Goal: Task Accomplishment & Management: Manage account settings

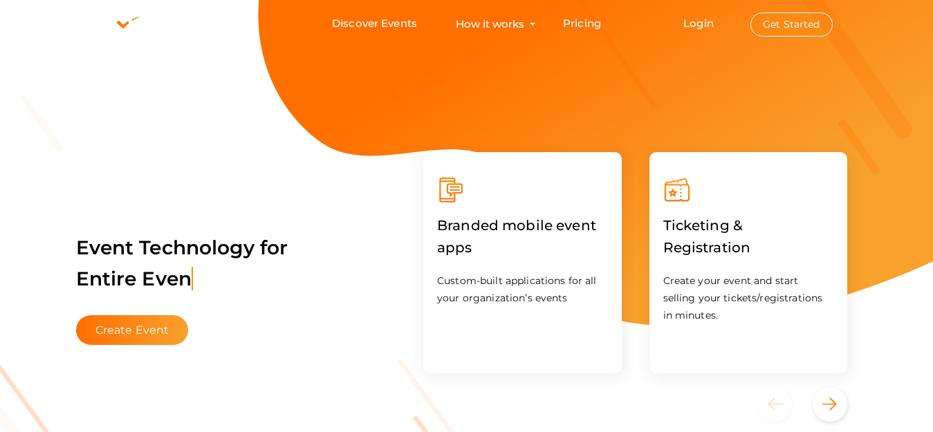
click at [789, 28] on button "Get Started" at bounding box center [791, 24] width 82 height 24
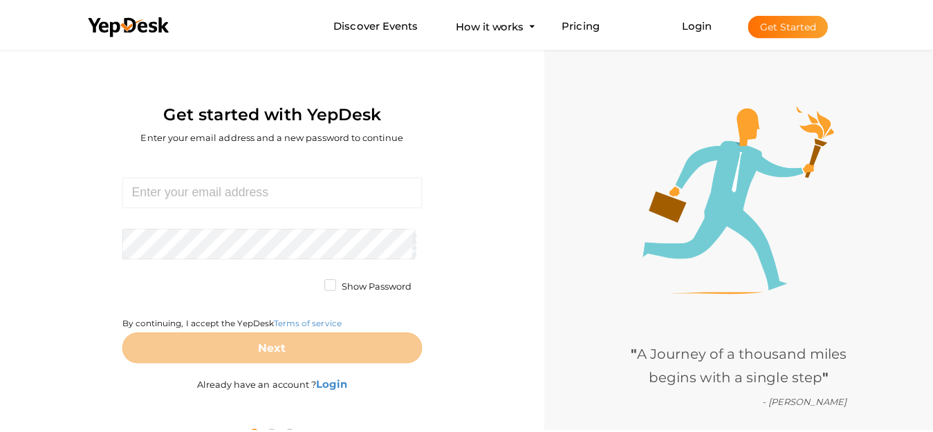
scroll to position [44, 0]
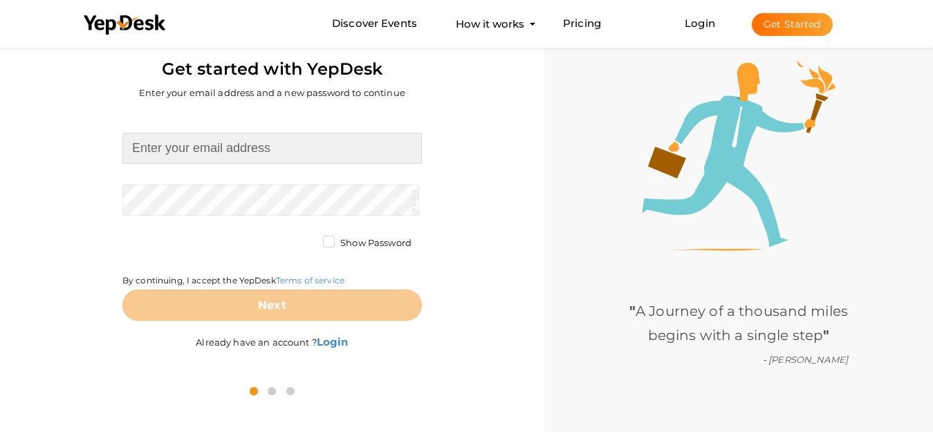
click at [187, 145] on input at bounding box center [271, 148] width 299 height 31
paste input "[EMAIL_ADDRESS][DOMAIN_NAME]"
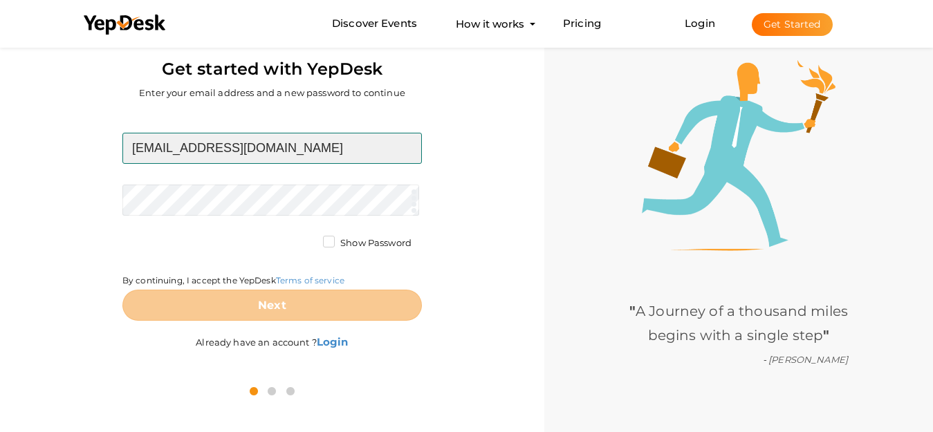
type input "[EMAIL_ADDRESS][DOMAIN_NAME]"
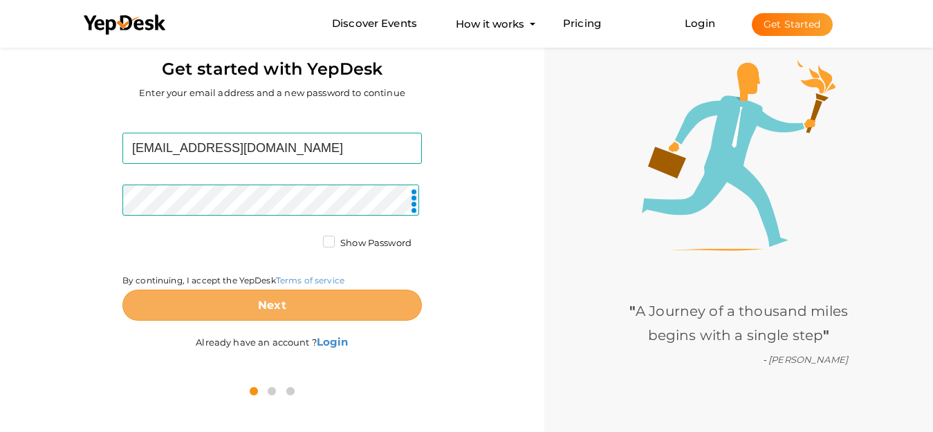
click at [212, 295] on button "Next" at bounding box center [271, 305] width 299 height 31
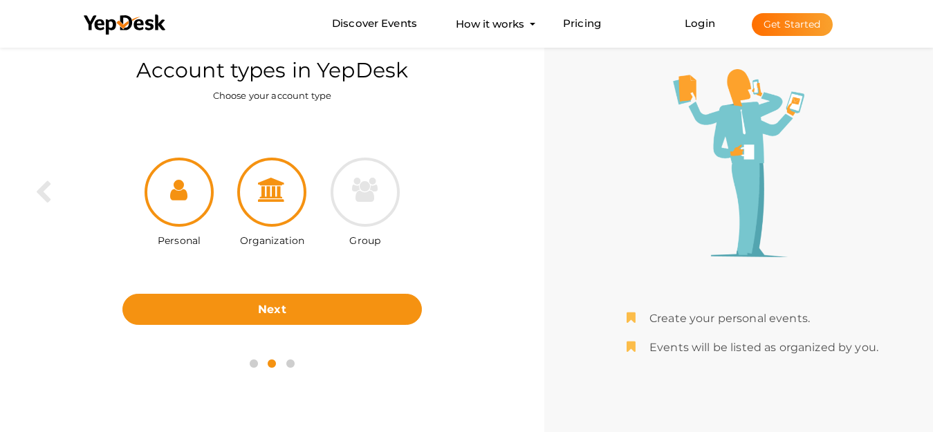
click at [306, 197] on div "Organization" at bounding box center [271, 204] width 93 height 93
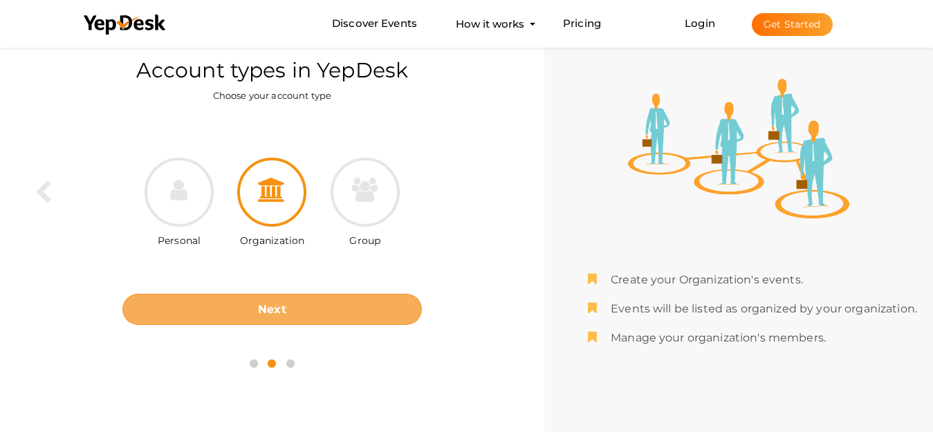
click at [270, 301] on button "Next" at bounding box center [271, 309] width 299 height 31
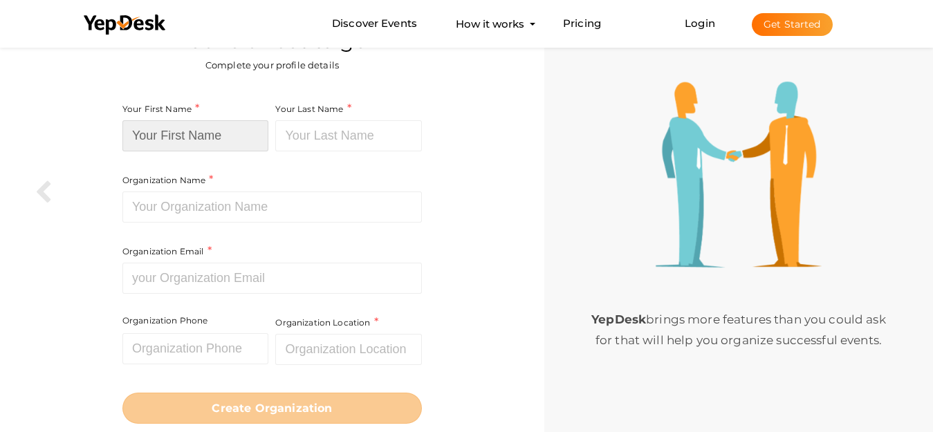
click at [192, 130] on input at bounding box center [195, 135] width 147 height 31
paste input "[PERSON_NAME] Law Firm Accident Lawyers"
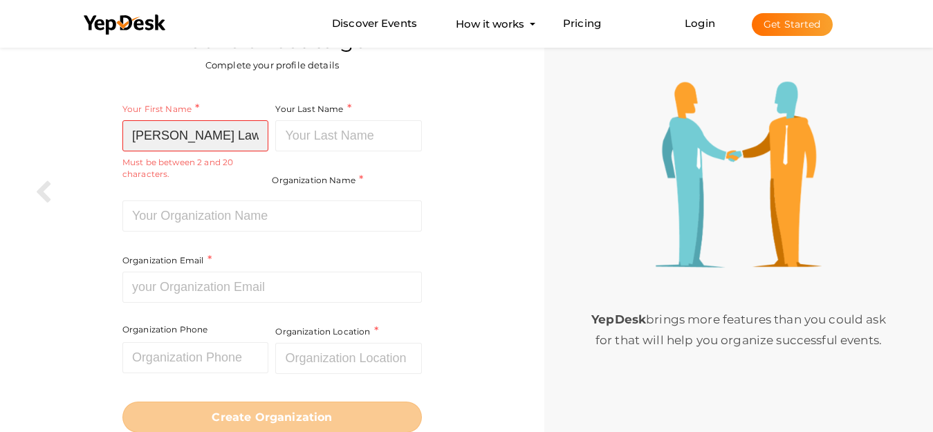
scroll to position [0, 63]
type input "[PERSON_NAME] Law Firm Accident Lawyers"
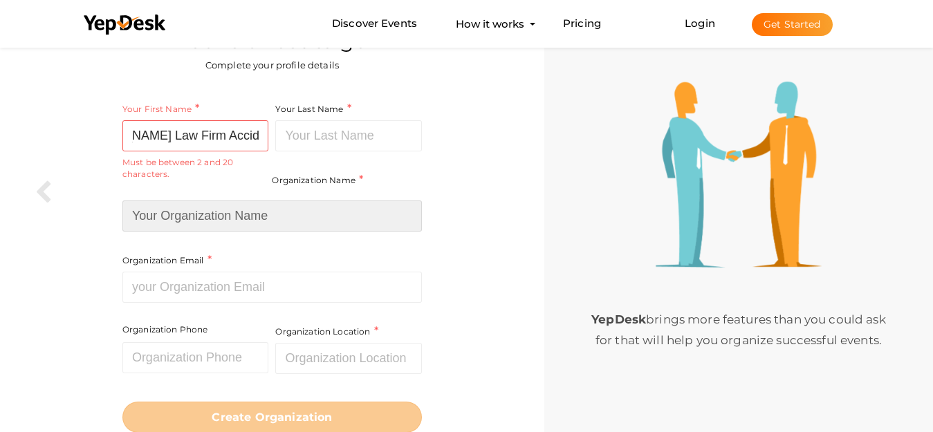
drag, startPoint x: 223, startPoint y: 218, endPoint x: 222, endPoint y: 196, distance: 22.1
click at [223, 218] on input at bounding box center [271, 215] width 299 height 31
paste input "[PERSON_NAME] Law Firm Accident Lawyers"
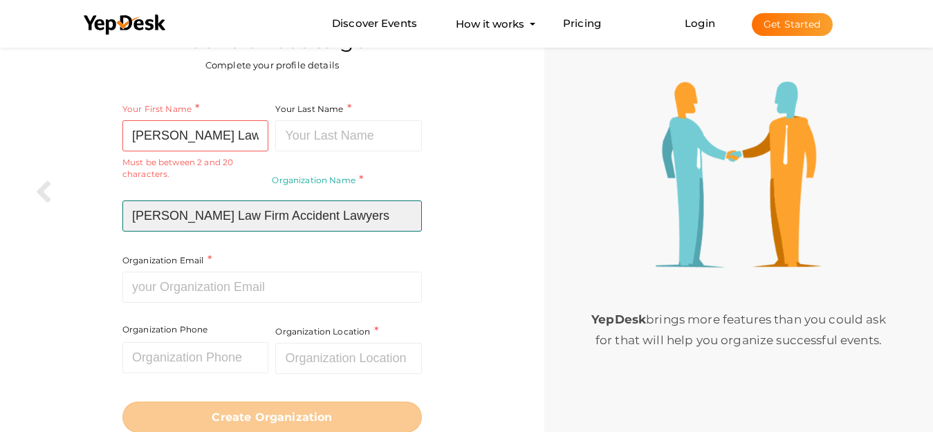
type input "[PERSON_NAME] Law Firm Accident Lawyers"
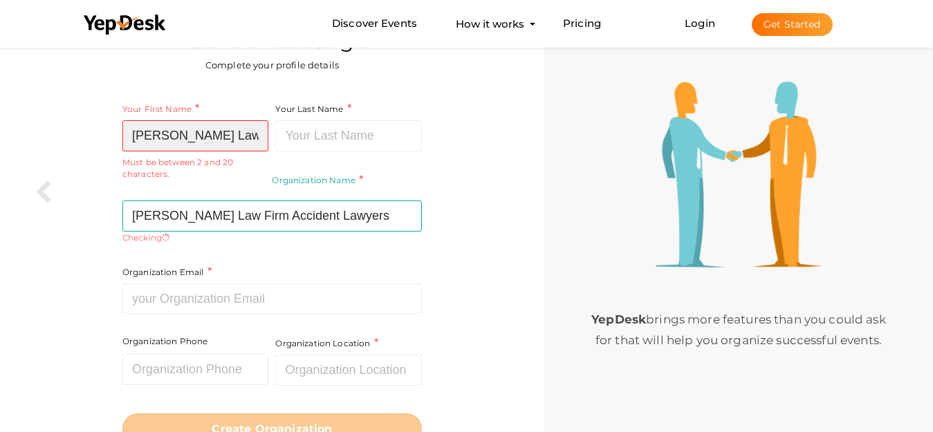
scroll to position [0, 63]
drag, startPoint x: 224, startPoint y: 137, endPoint x: 327, endPoint y: 135, distance: 103.0
click at [327, 135] on div "Your First Name Turley Law Firm Accident Lawyers Required. Must contain letters…" at bounding box center [271, 225] width 299 height 248
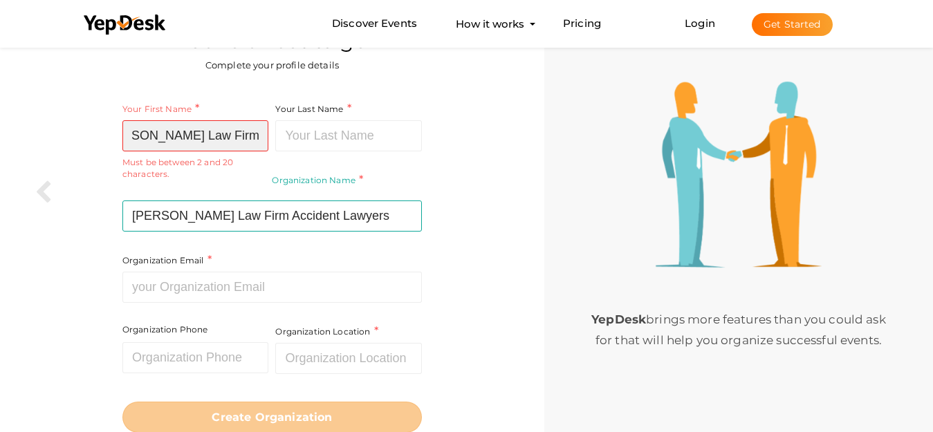
scroll to position [0, 0]
type input "Turley Law Firm"
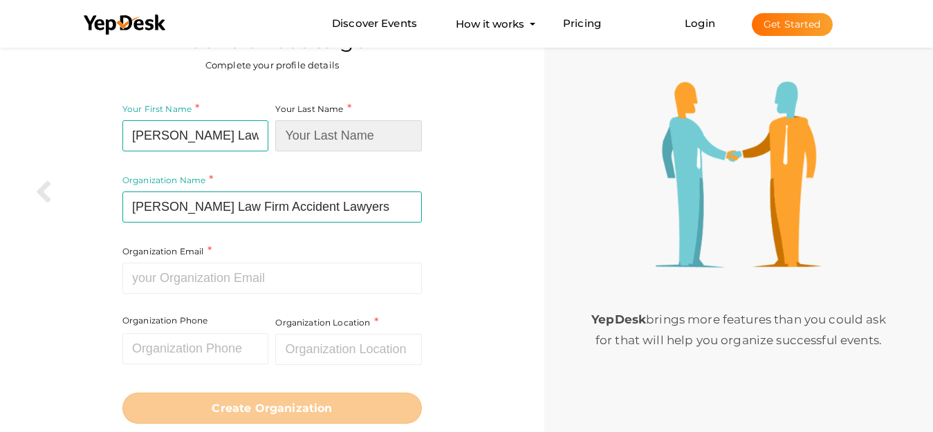
click at [327, 135] on input at bounding box center [348, 135] width 147 height 31
paste input "Accident Lawyers"
click at [290, 131] on input "Accident Lawyers" at bounding box center [348, 135] width 147 height 31
type input "Accident Lawyers"
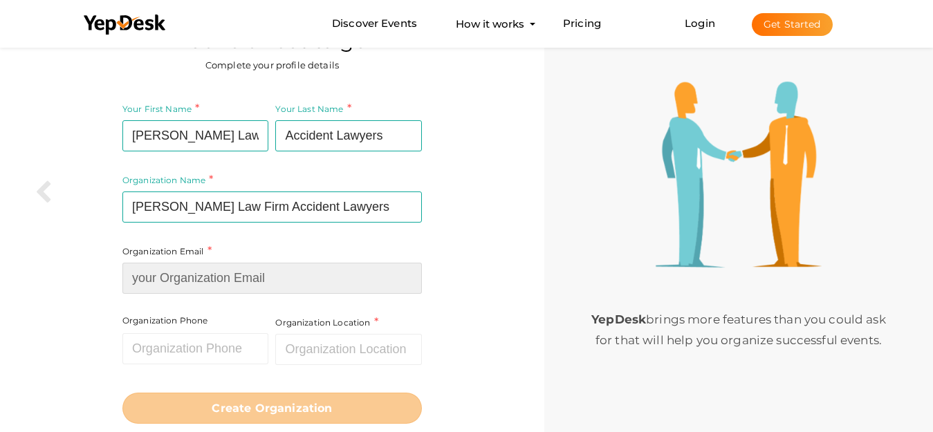
click at [198, 290] on input at bounding box center [271, 278] width 299 height 31
paste input "[EMAIL_ADDRESS][DOMAIN_NAME]"
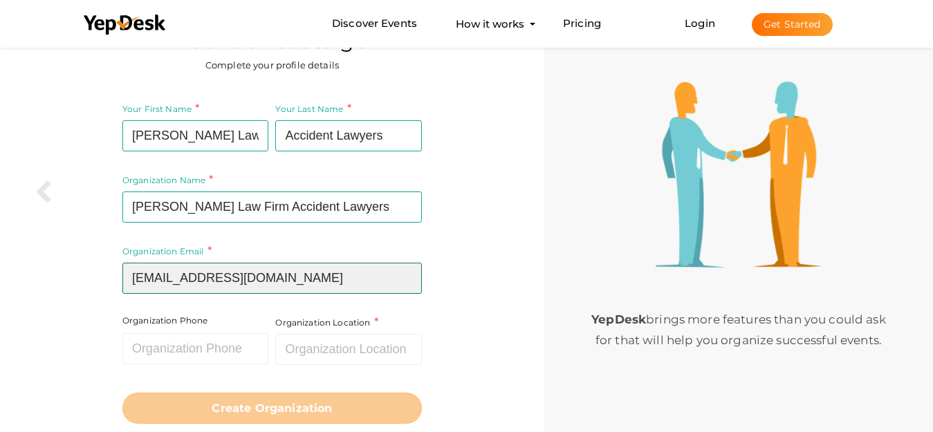
type input "[EMAIL_ADDRESS][DOMAIN_NAME]"
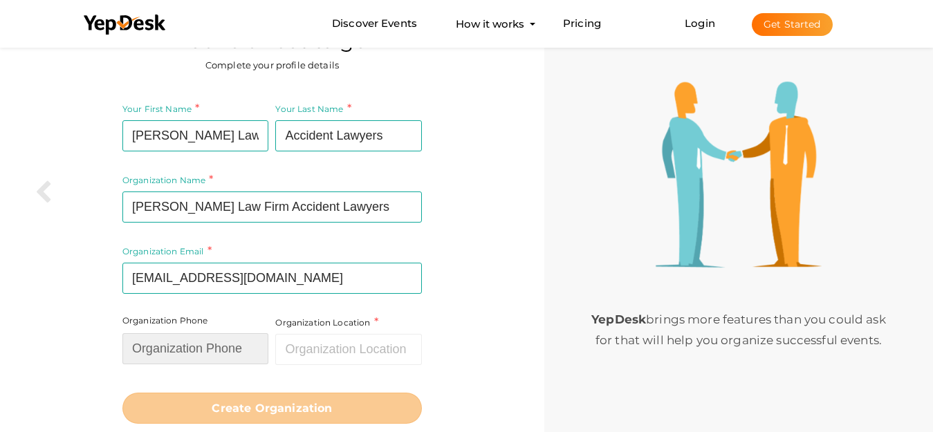
paste input "2146914025"
type input "2146914025"
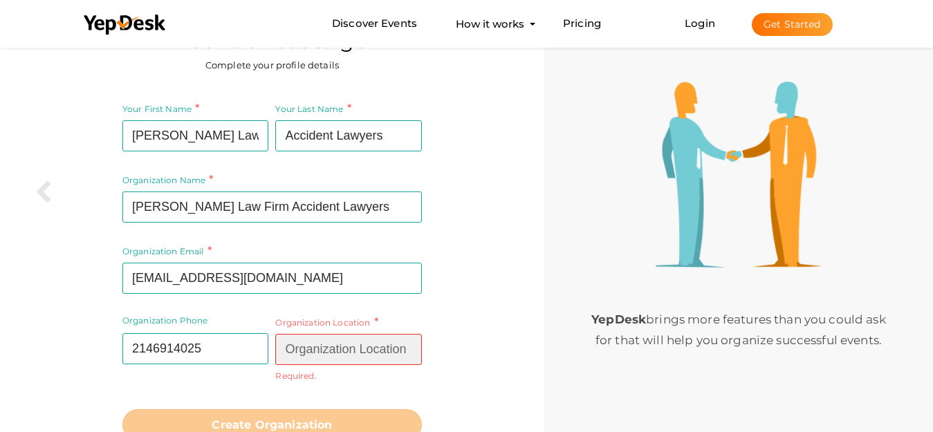
paste input "[GEOGRAPHIC_DATA]"
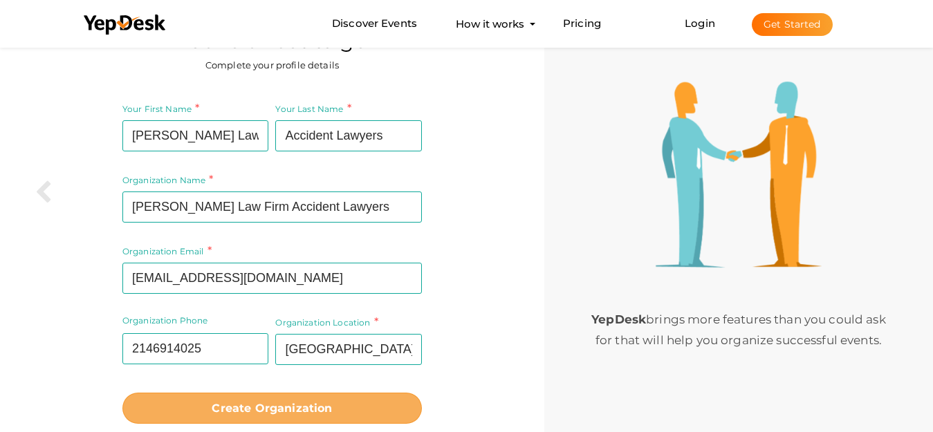
click at [265, 409] on b "Create Organization" at bounding box center [272, 408] width 120 height 13
type input "[GEOGRAPHIC_DATA]"
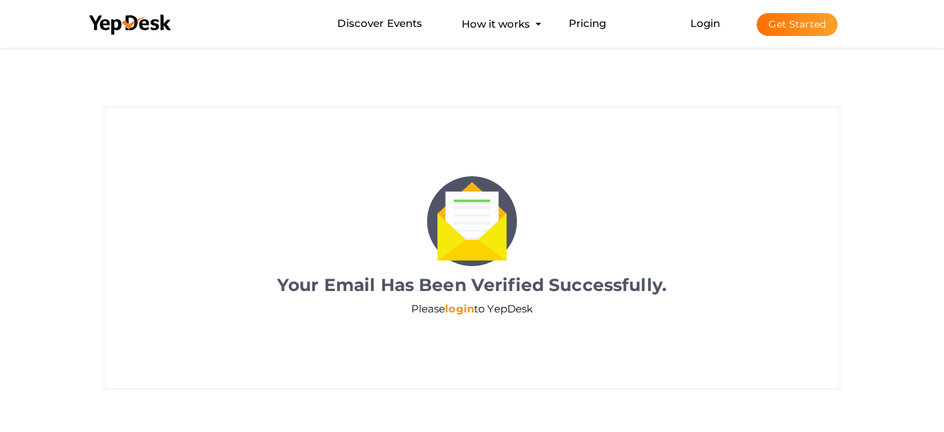
click at [455, 311] on link "login" at bounding box center [459, 308] width 29 height 13
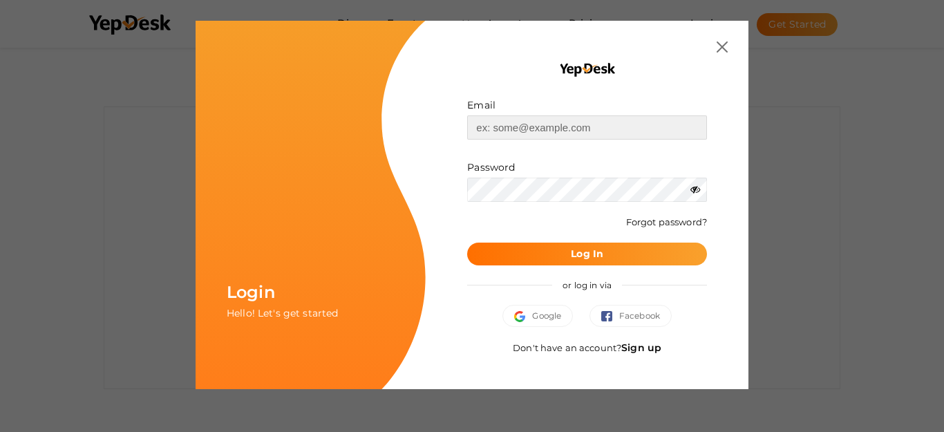
click at [530, 129] on input "text" at bounding box center [587, 127] width 240 height 24
paste input "[EMAIL_ADDRESS][DOMAIN_NAME]"
type input "[EMAIL_ADDRESS][DOMAIN_NAME]"
click at [573, 244] on button "Log In" at bounding box center [587, 254] width 240 height 23
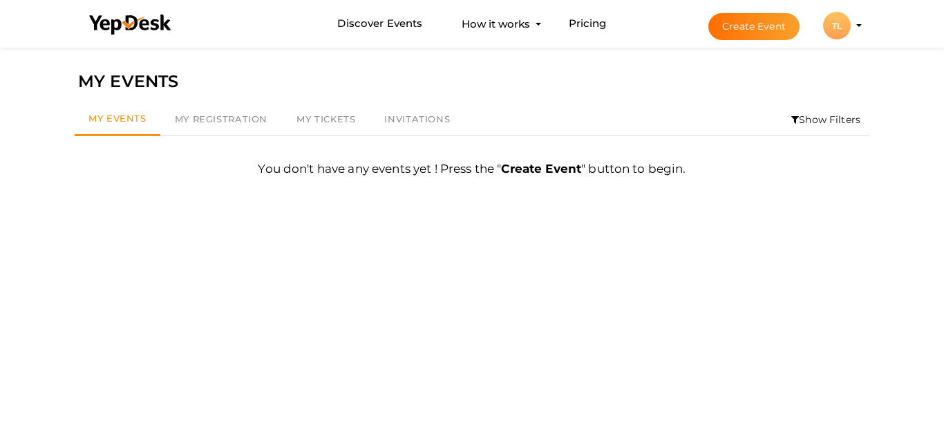
scroll to position [44, 0]
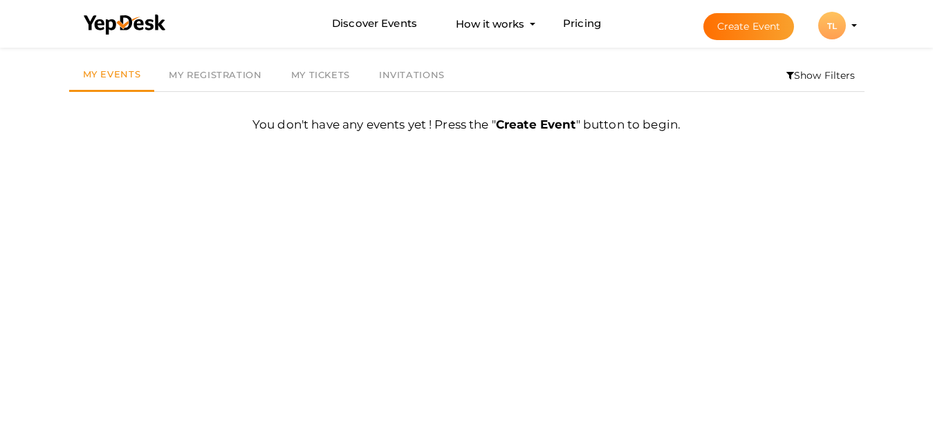
click at [823, 26] on div "TL" at bounding box center [832, 26] width 28 height 28
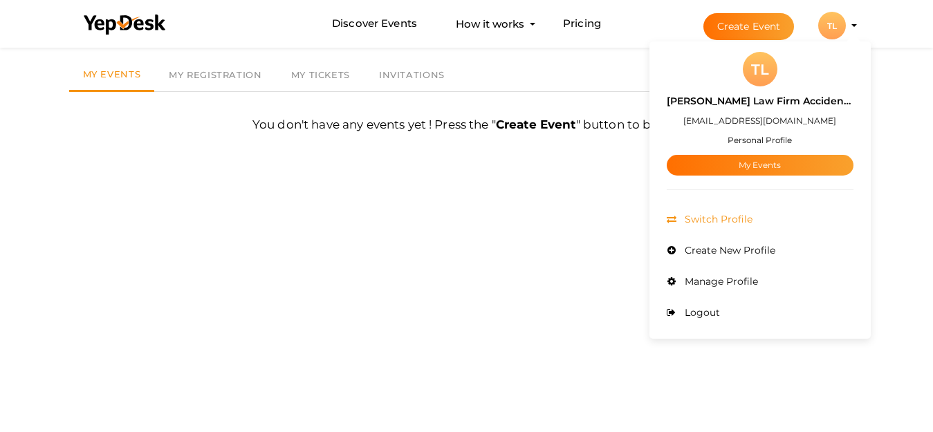
click at [720, 229] on li "Switch Profile" at bounding box center [759, 219] width 187 height 31
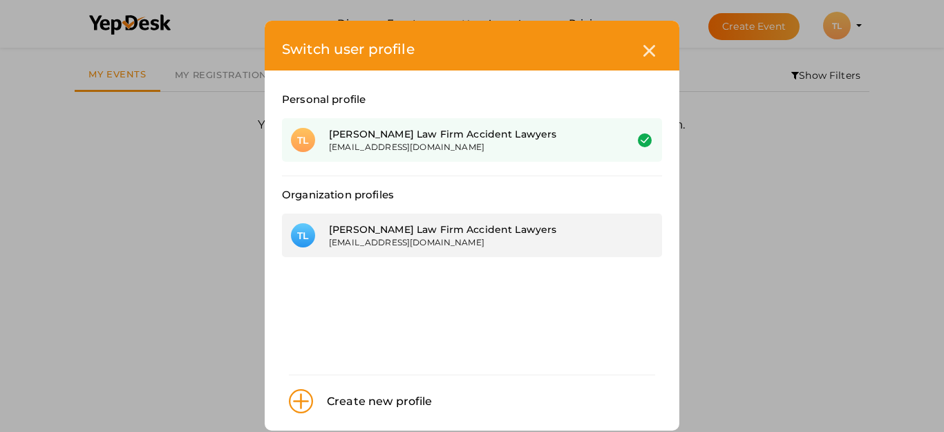
click at [402, 234] on div "[PERSON_NAME] Law Firm Accident Lawyers" at bounding box center [467, 230] width 276 height 14
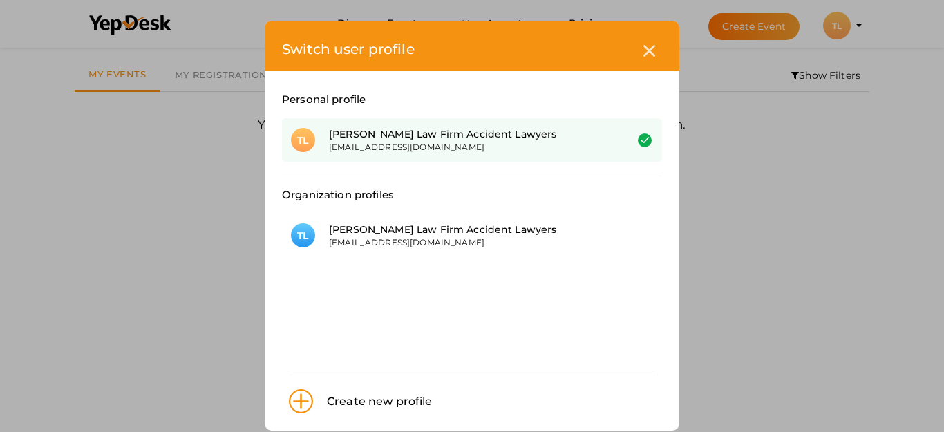
scroll to position [0, 0]
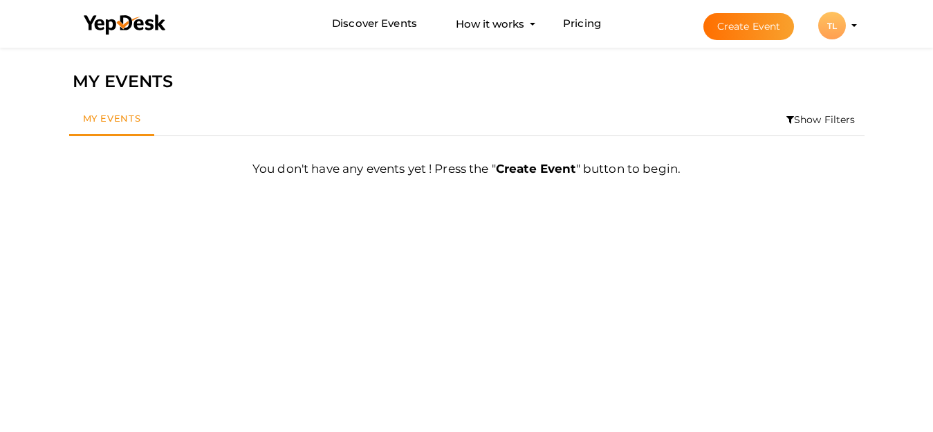
click at [836, 24] on div "TL" at bounding box center [832, 26] width 28 height 28
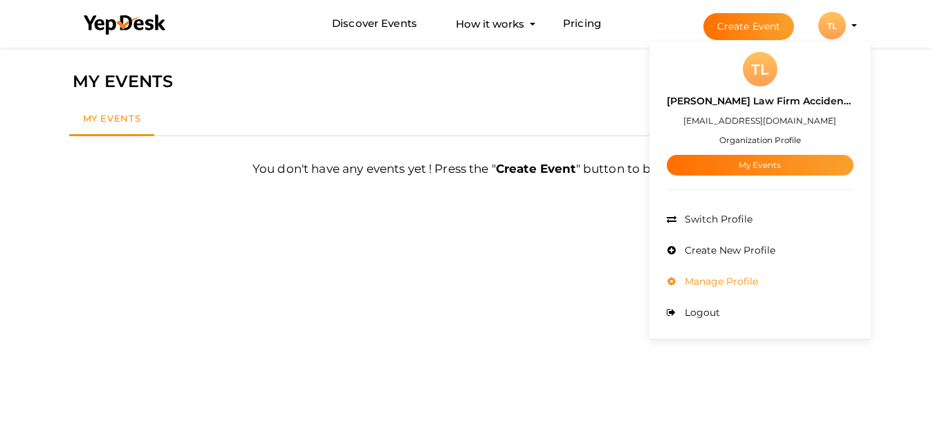
click at [719, 280] on span "Manage Profile" at bounding box center [719, 281] width 77 height 12
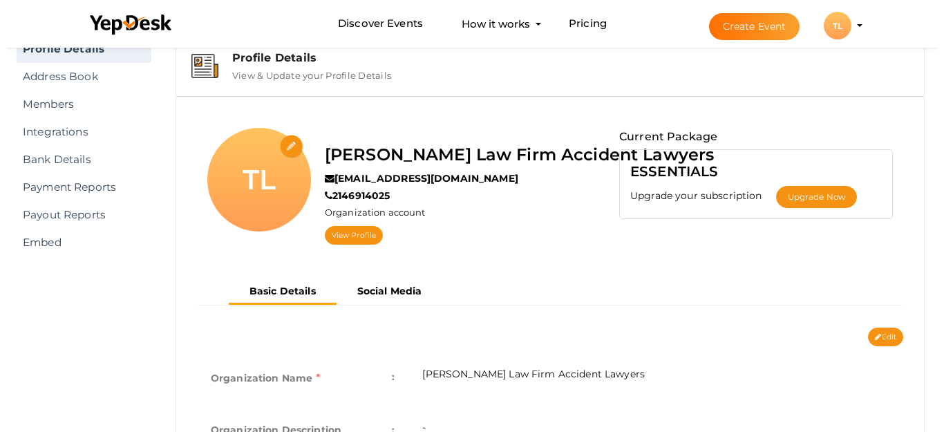
scroll to position [44, 0]
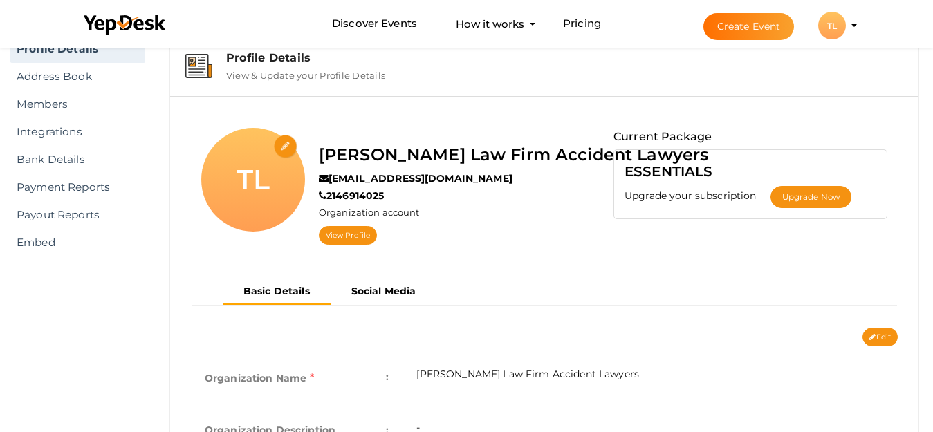
click at [283, 147] on input "file" at bounding box center [286, 147] width 24 height 24
type input "C:\fakepath\logo400.jpg"
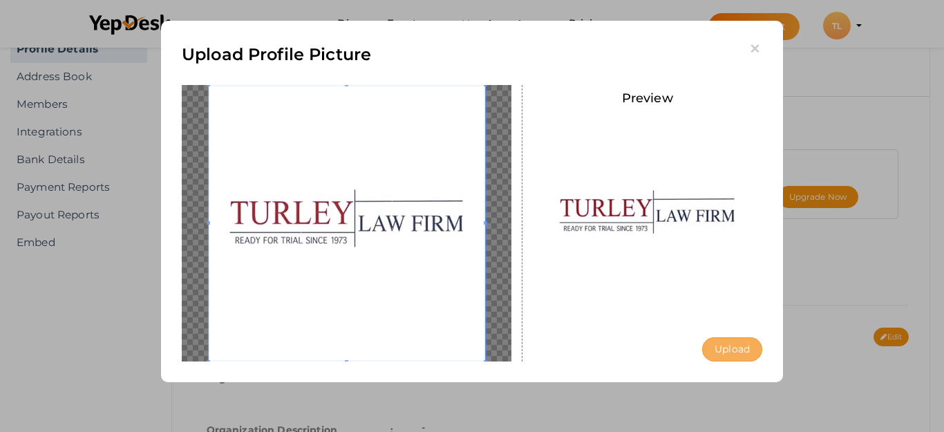
click at [729, 346] on button "Upload" at bounding box center [732, 349] width 60 height 24
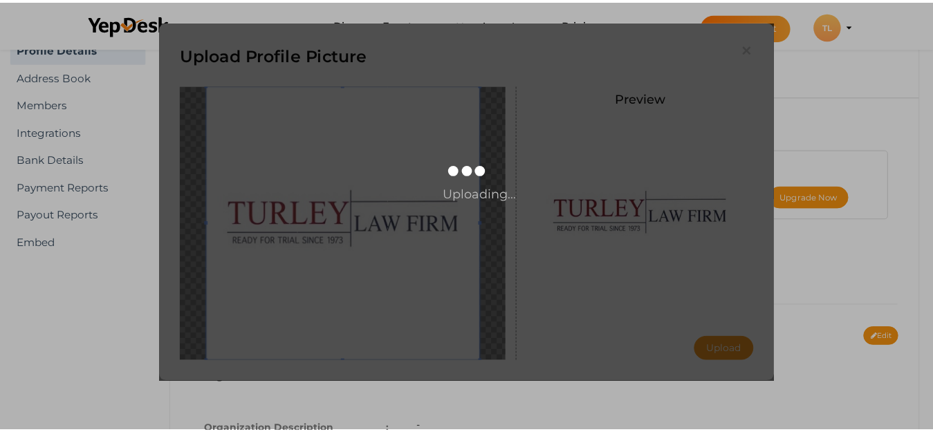
scroll to position [0, 0]
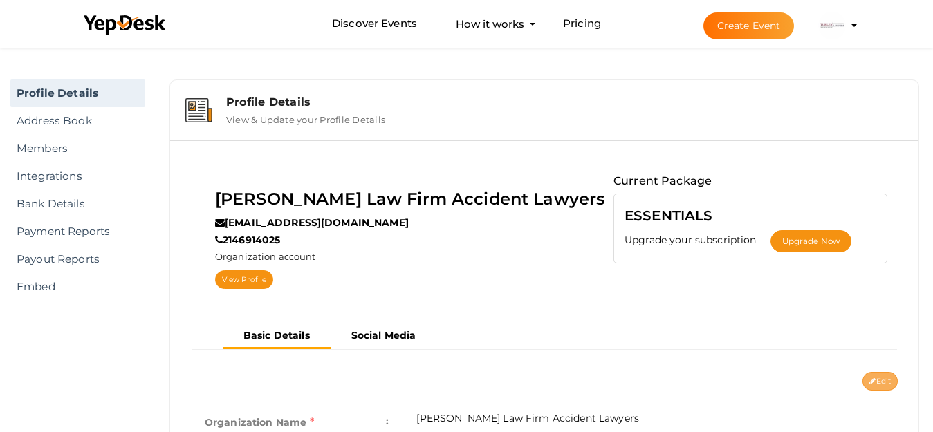
click at [879, 377] on button "Edit" at bounding box center [879, 381] width 35 height 19
type input "[PERSON_NAME] Law Firm Accident Lawyers"
type input "[EMAIL_ADDRESS][DOMAIN_NAME]"
type input "2146914025"
select select "9"
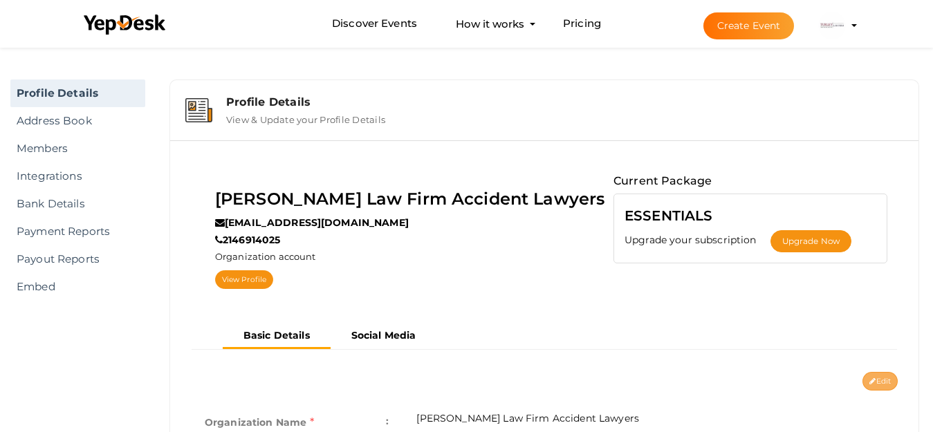
type input "Dallas, TX 75206"
type input "Turley Law Firm Accident Lawyers1"
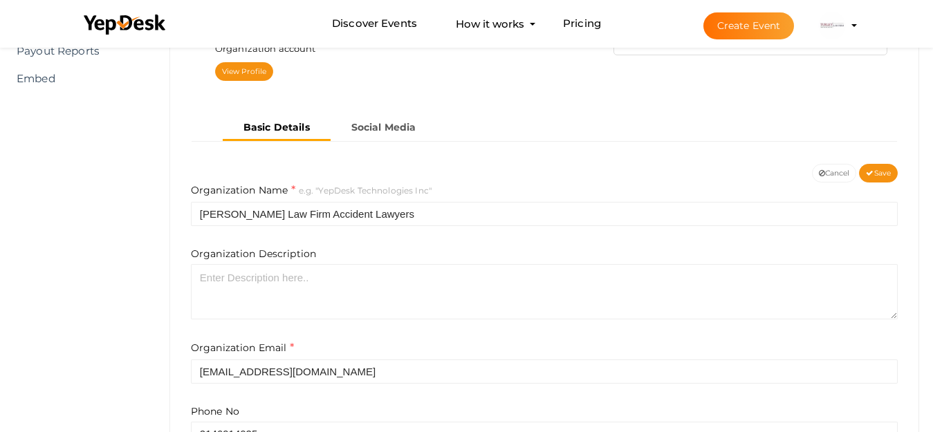
scroll to position [277, 0]
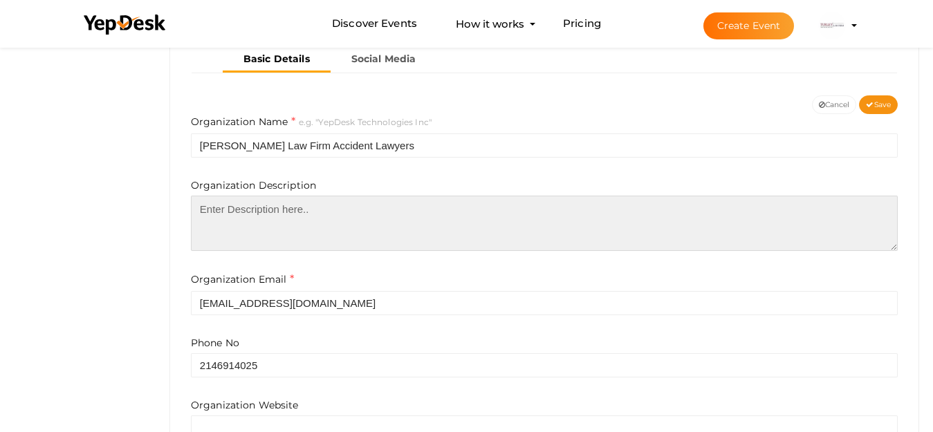
click at [306, 234] on textarea at bounding box center [544, 223] width 706 height 55
paste textarea "<a href="https://www.wturley.com/">The Turley Law Firm</a> is driven by three k…"
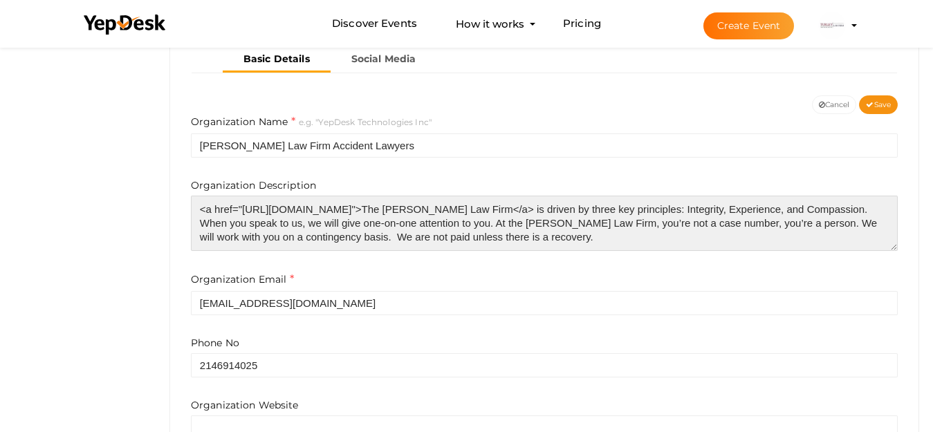
scroll to position [6, 0]
type textarea "<a href="https://www.wturley.com/">The Turley Law Firm</a> is driven by three k…"
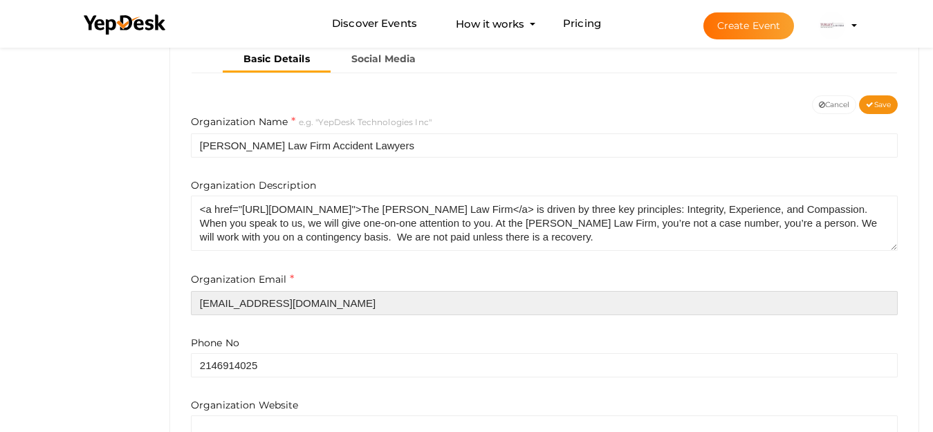
paste input "turley@wturley"
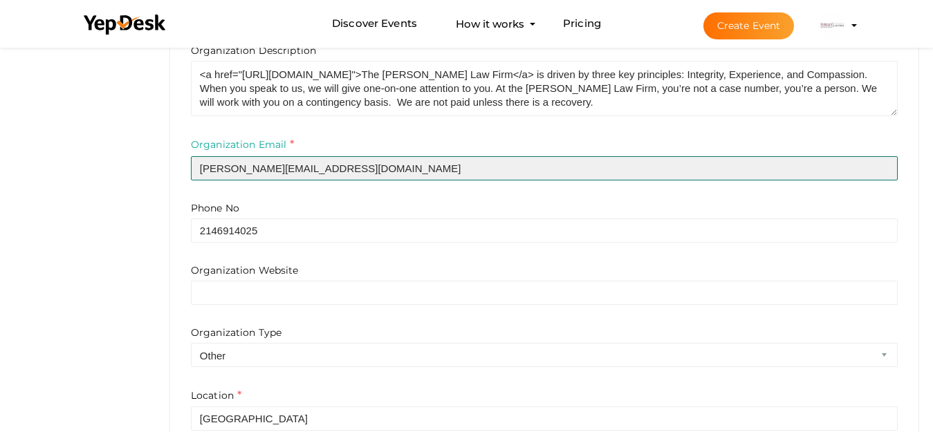
scroll to position [415, 0]
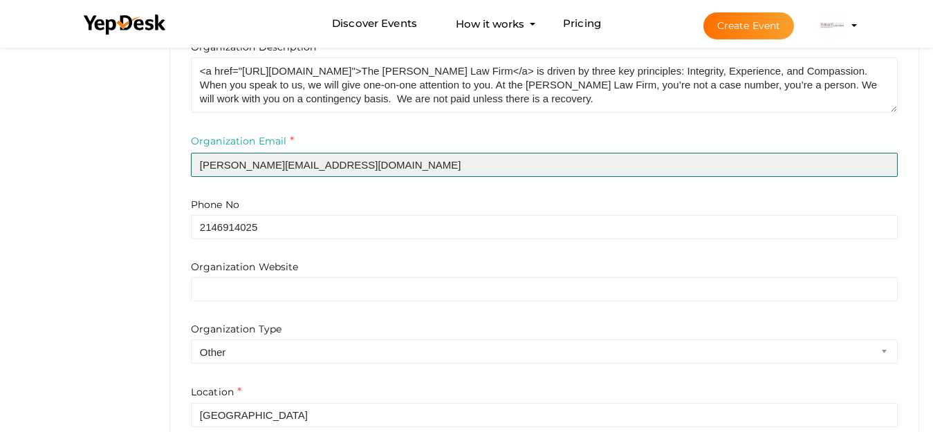
type input "turley@wturley.com"
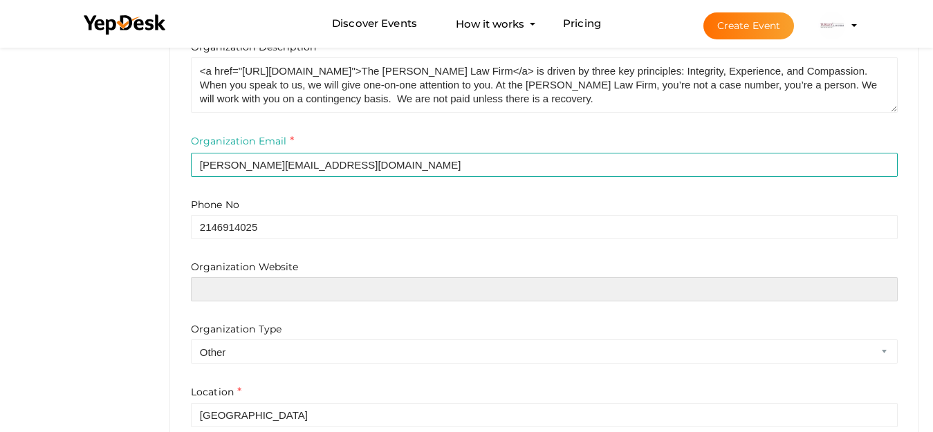
click at [244, 290] on input "text" at bounding box center [544, 289] width 706 height 24
paste input "https://www.wturley.com/"
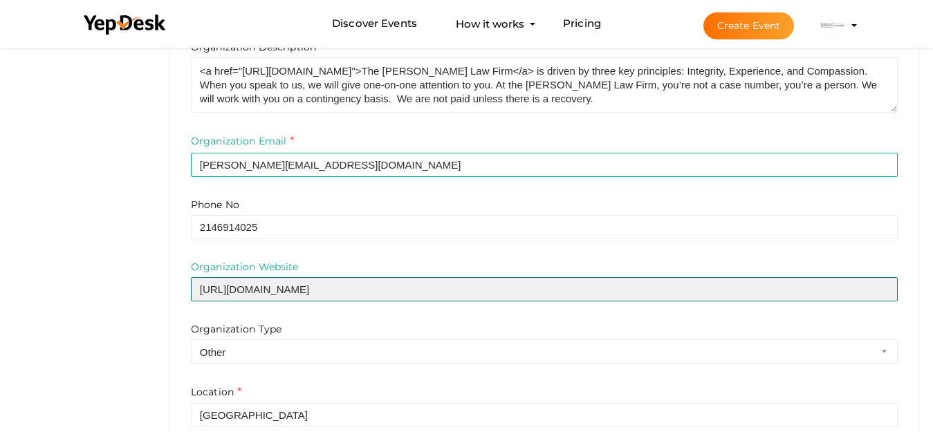
type input "https://www.wturley.com/"
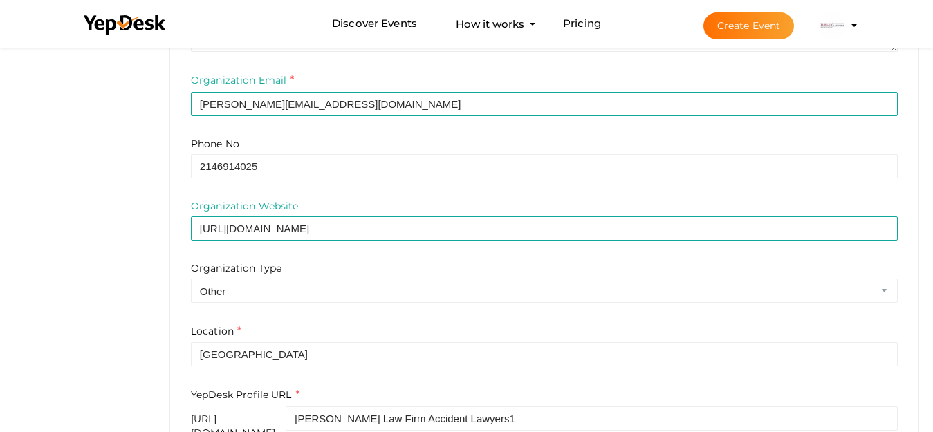
scroll to position [552, 0]
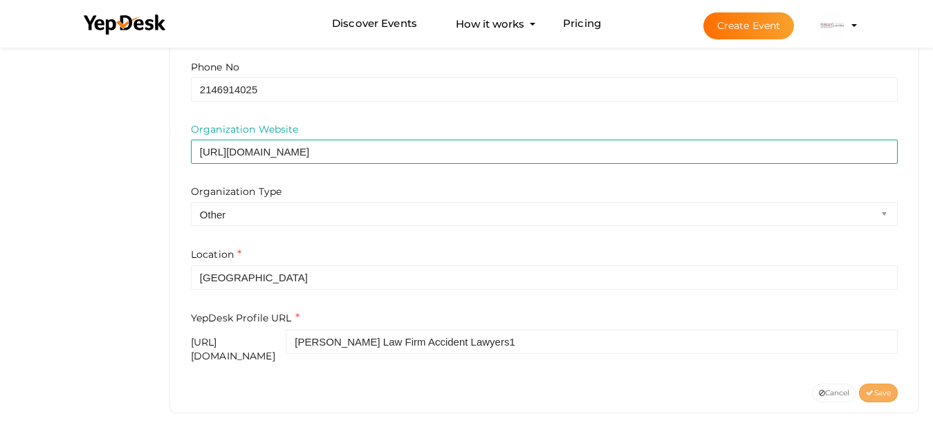
click at [881, 388] on span "Save" at bounding box center [877, 392] width 25 height 9
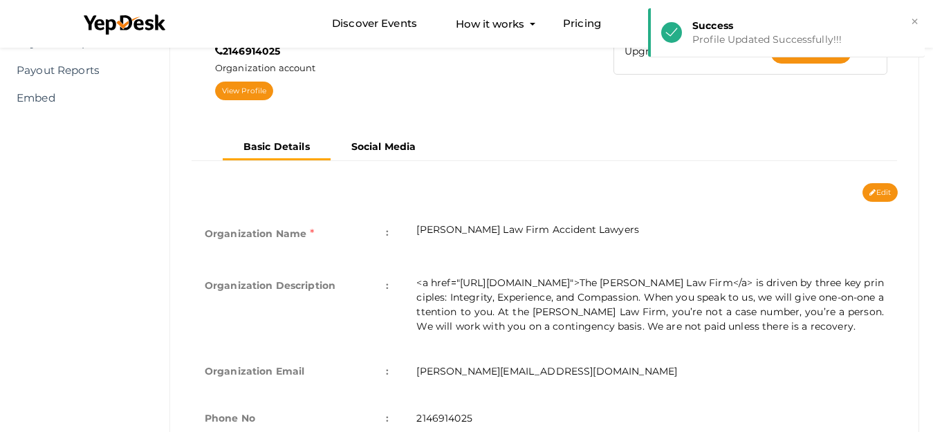
scroll to position [0, 0]
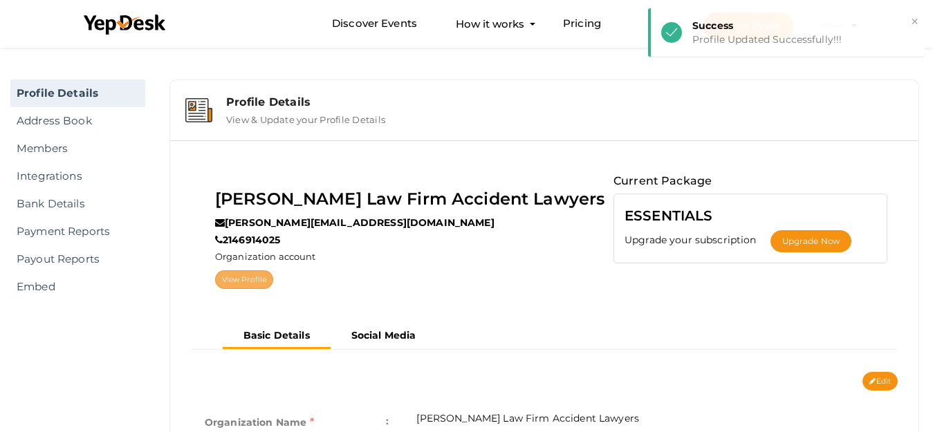
click at [273, 278] on link "View Profile" at bounding box center [244, 279] width 58 height 19
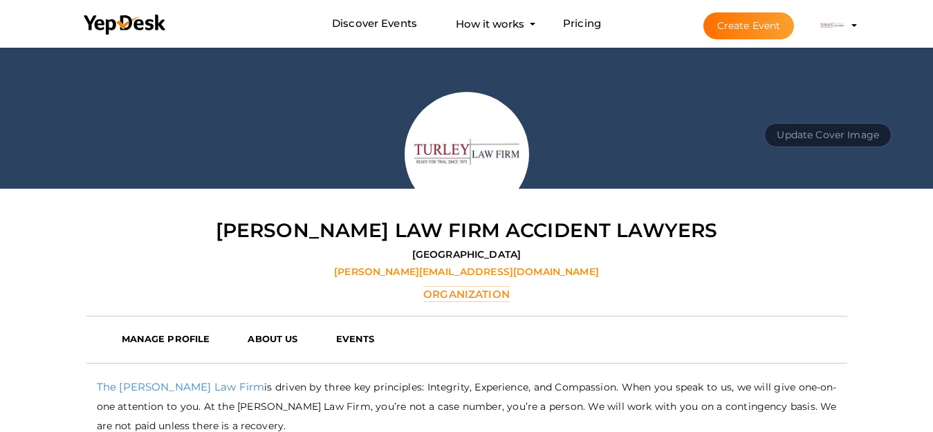
scroll to position [138, 0]
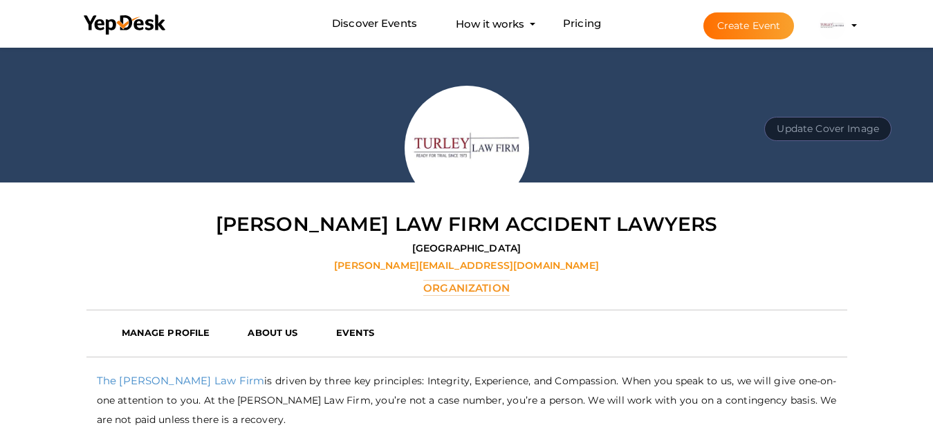
click at [810, 135] on button "Update Cover Image" at bounding box center [827, 129] width 127 height 24
click at [827, 111] on ul "Upload" at bounding box center [827, 99] width 113 height 29
click at [816, 123] on button "Update Cover Image" at bounding box center [827, 129] width 127 height 24
click at [825, 106] on input "file" at bounding box center [825, 98] width 109 height 24
type input "C:\fakepath\banner.jpg"
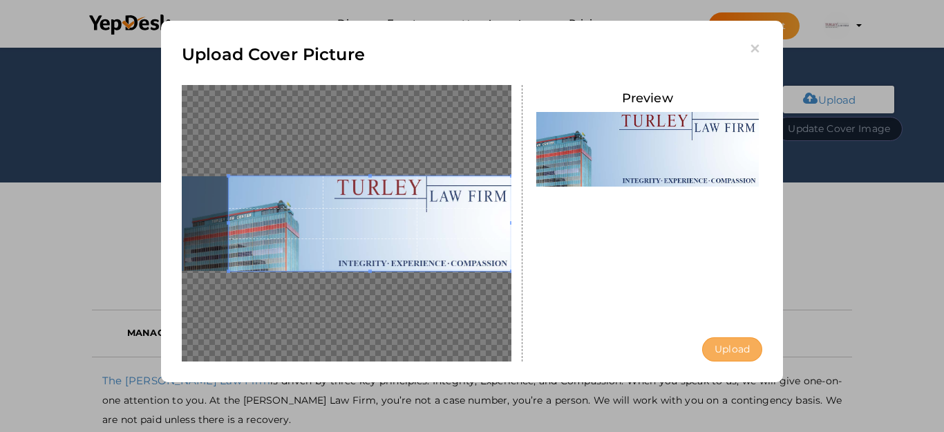
click at [729, 350] on button "Upload" at bounding box center [732, 349] width 60 height 24
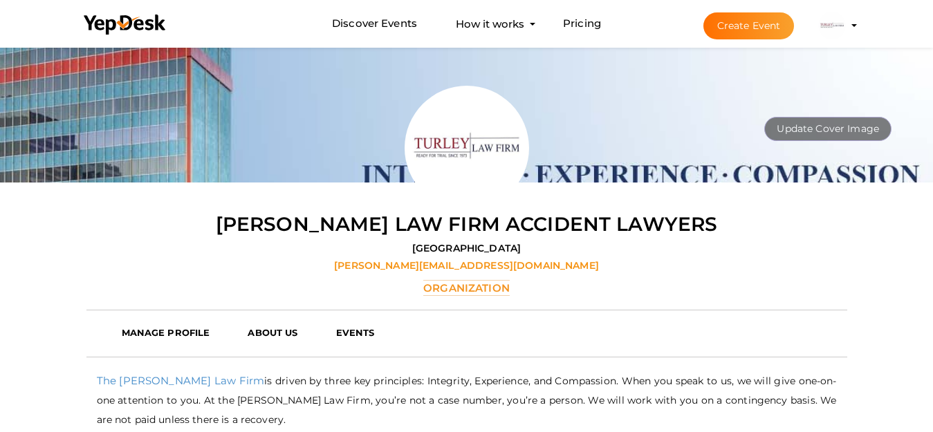
click at [612, 260] on div "[PERSON_NAME] Law Firm Accident Lawyers [GEOGRAPHIC_DATA] [PERSON_NAME][EMAIL_A…" at bounding box center [466, 253] width 760 height 86
